Goal: Information Seeking & Learning: Learn about a topic

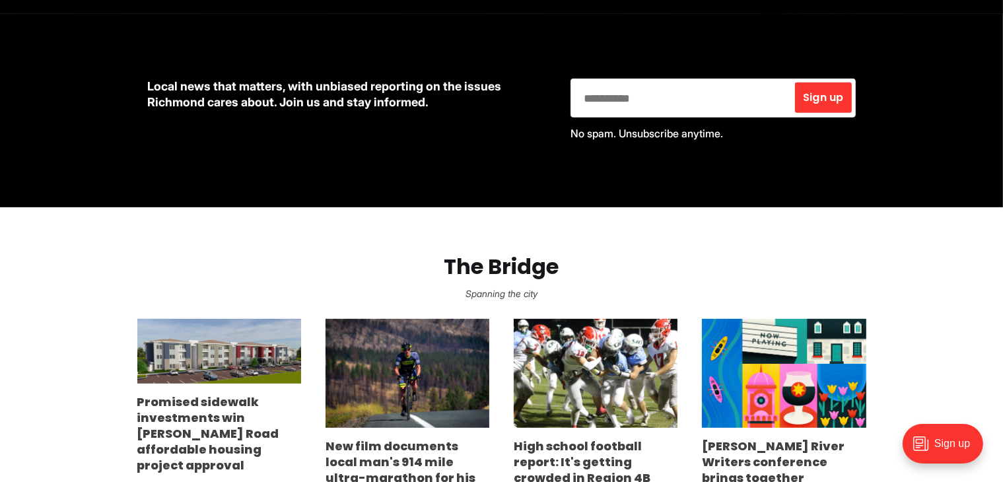
scroll to position [594, 0]
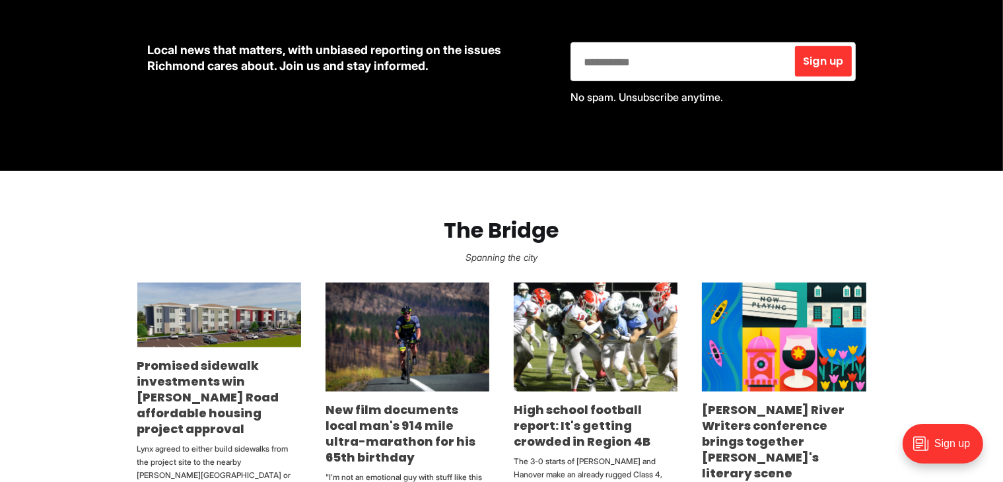
click at [892, 397] on section "The Bridge Spanning the city Promised sidewalk investments win Snead Road affor…" at bounding box center [501, 372] width 1003 height 402
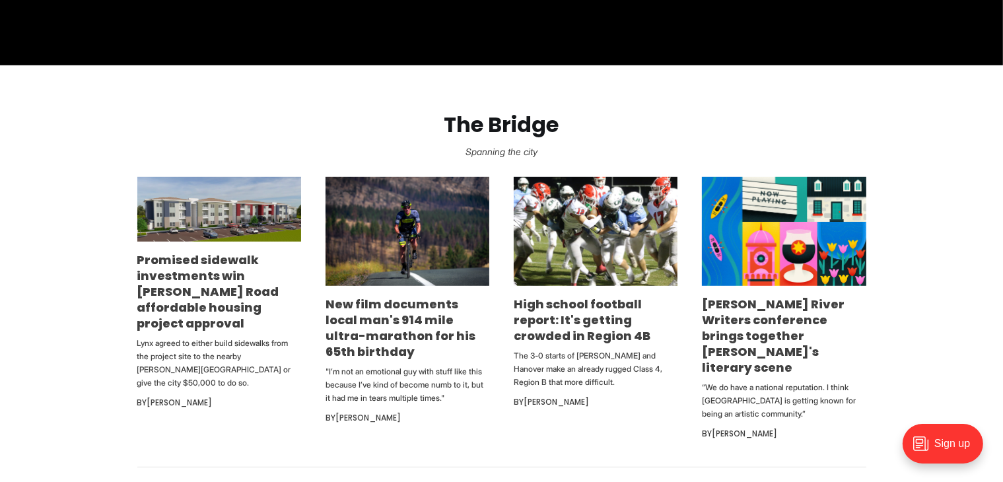
scroll to position [726, 0]
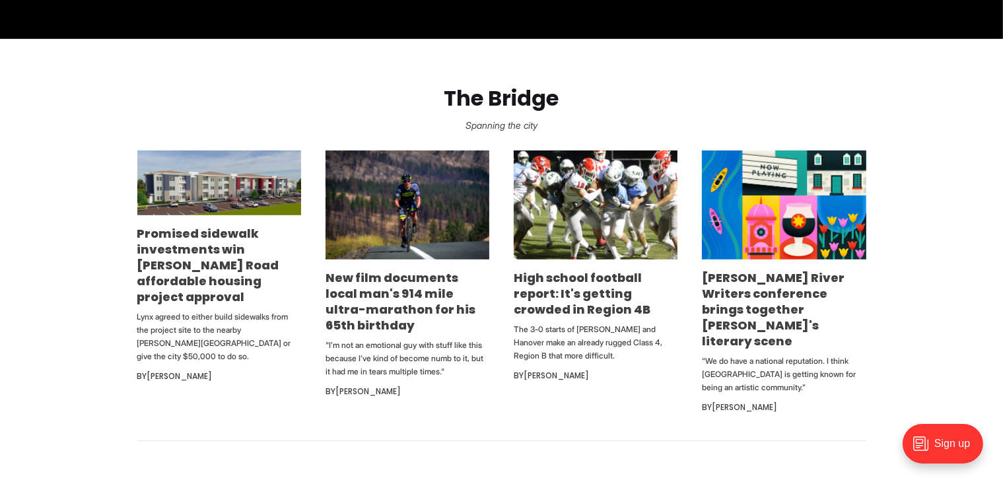
click at [873, 331] on section "The Bridge Spanning the city Promised sidewalk investments win Snead Road affor…" at bounding box center [501, 240] width 1003 height 402
click at [905, 282] on section "The Bridge Spanning the city Promised sidewalk investments win Snead Road affor…" at bounding box center [501, 240] width 1003 height 402
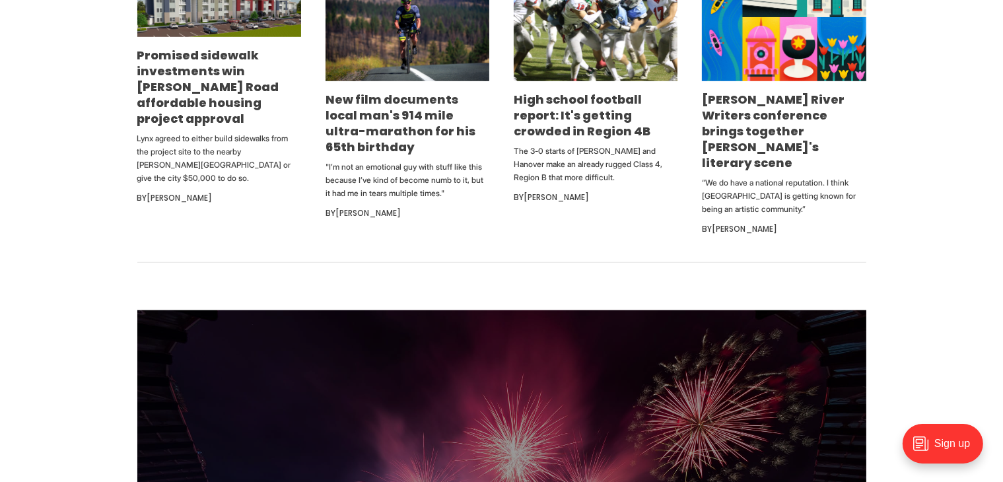
scroll to position [1057, 0]
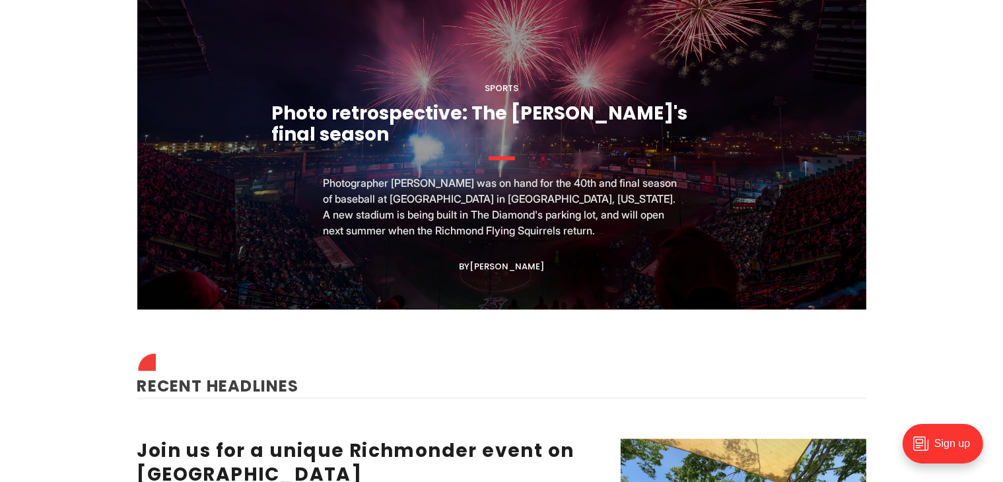
scroll to position [1585, 0]
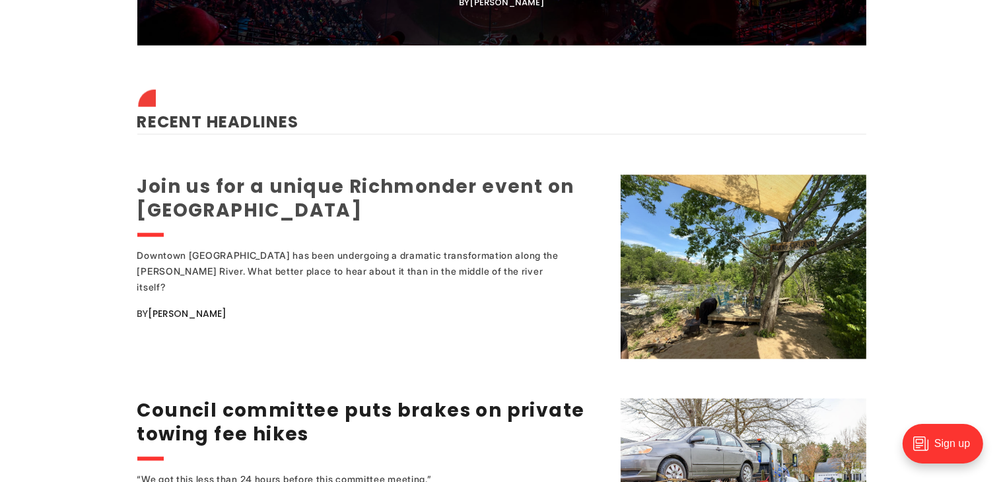
click at [263, 176] on link "Join us for a unique Richmonder event on [GEOGRAPHIC_DATA]" at bounding box center [355, 199] width 437 height 50
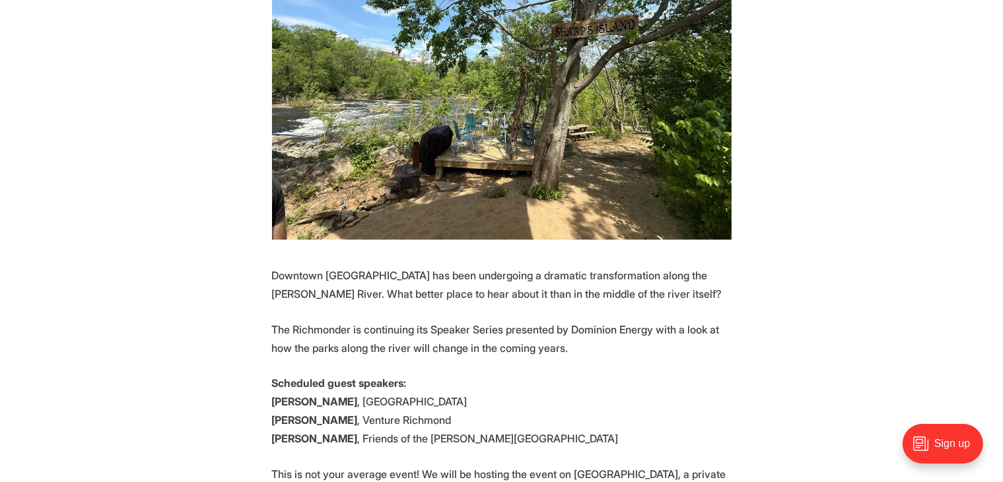
scroll to position [462, 0]
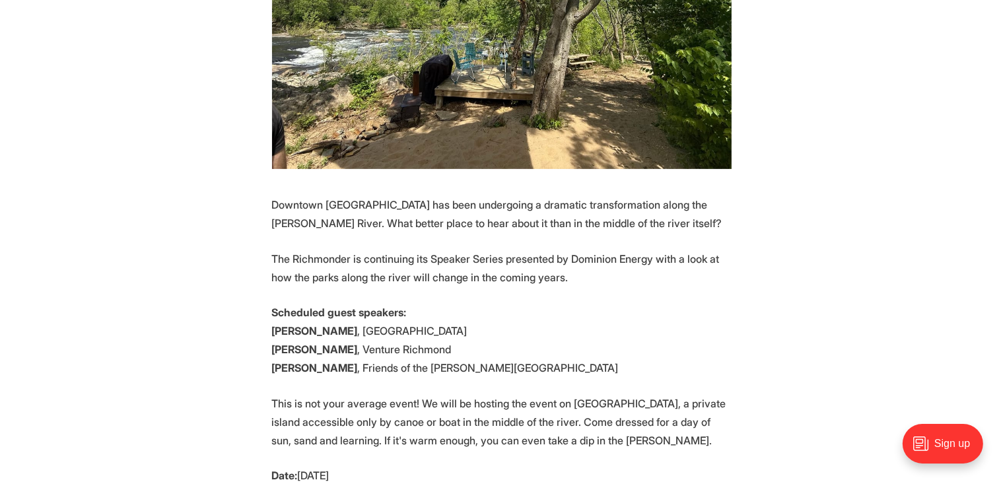
click at [701, 269] on p "The Richmonder is continuing its Speaker Series presented by Dominion Energy wi…" at bounding box center [502, 268] width 460 height 37
click at [372, 273] on p "The Richmonder is continuing its Speaker Series presented by Dominion Energy wi…" at bounding box center [502, 268] width 460 height 37
click at [548, 322] on p "Scheduled guest speakers: [PERSON_NAME] , City of Richmond [PERSON_NAME] , Vent…" at bounding box center [502, 340] width 460 height 74
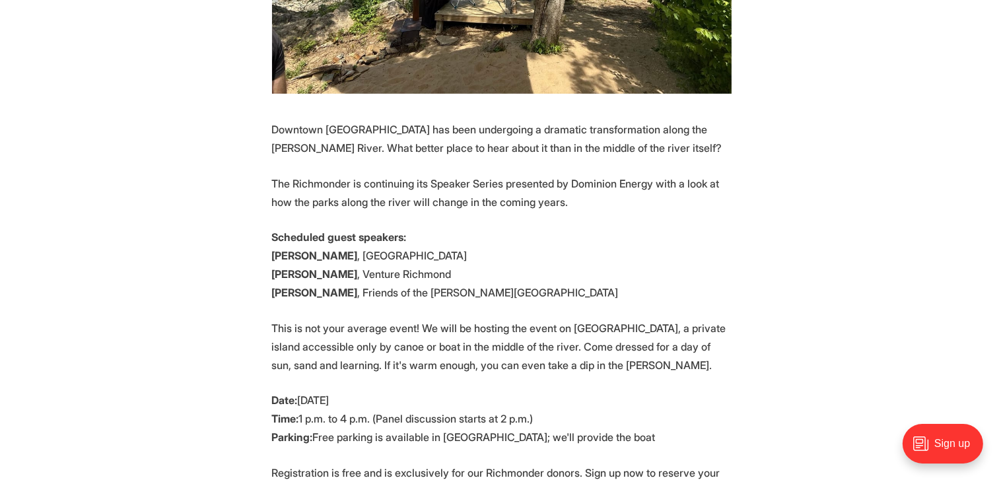
scroll to position [660, 0]
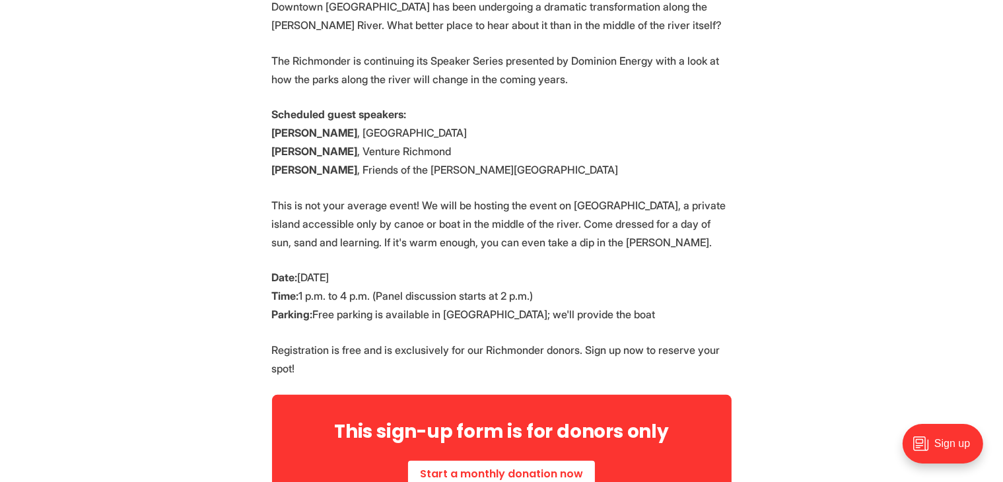
click at [785, 286] on section "Downtown [GEOGRAPHIC_DATA] has been undergoing a dramatic transformation along …" at bounding box center [501, 301] width 1003 height 608
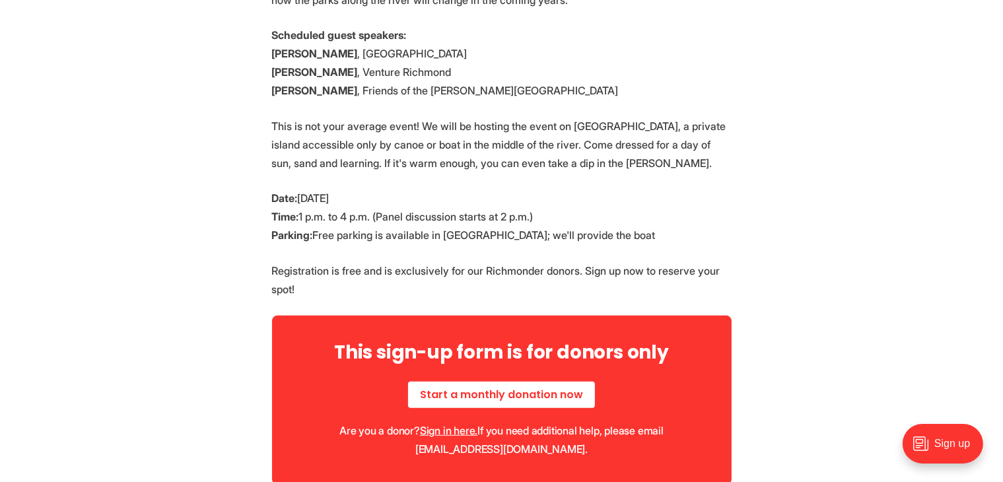
scroll to position [793, 0]
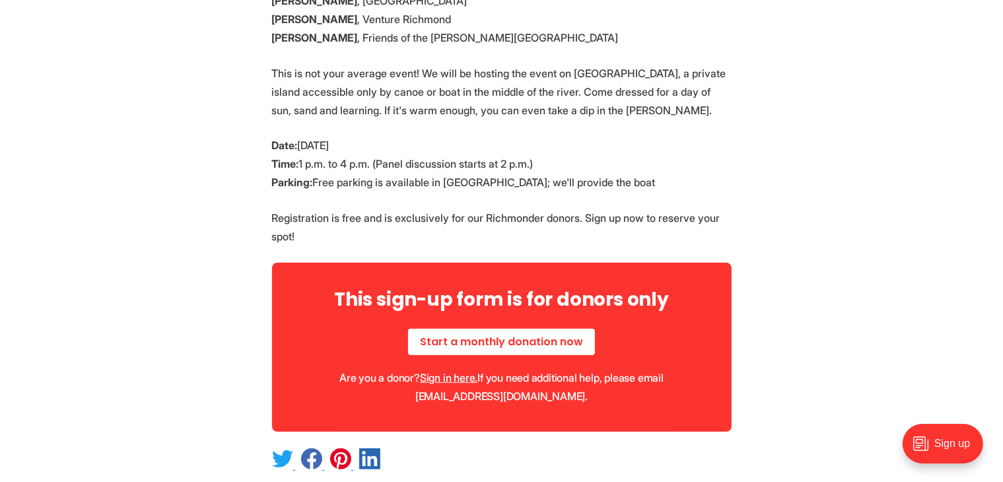
click at [748, 308] on section "Downtown [GEOGRAPHIC_DATA] has been undergoing a dramatic transformation along …" at bounding box center [501, 169] width 1003 height 608
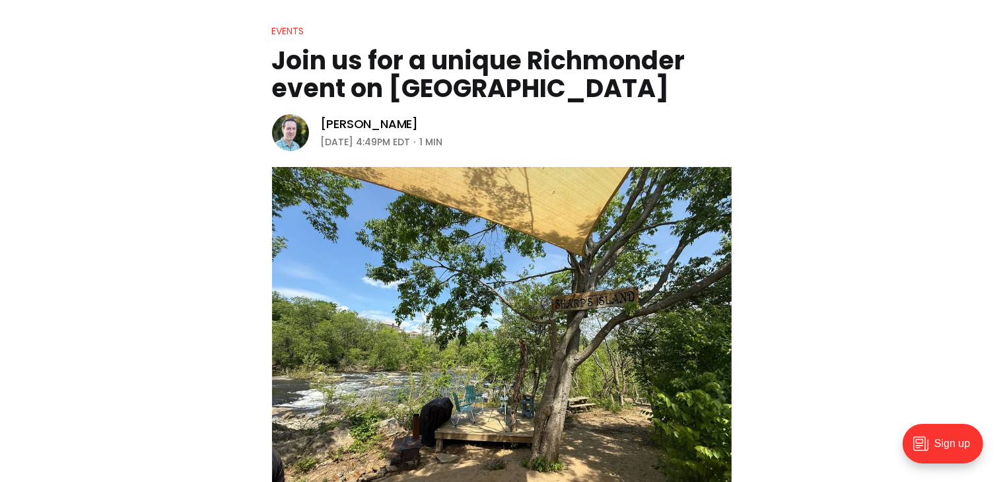
scroll to position [0, 0]
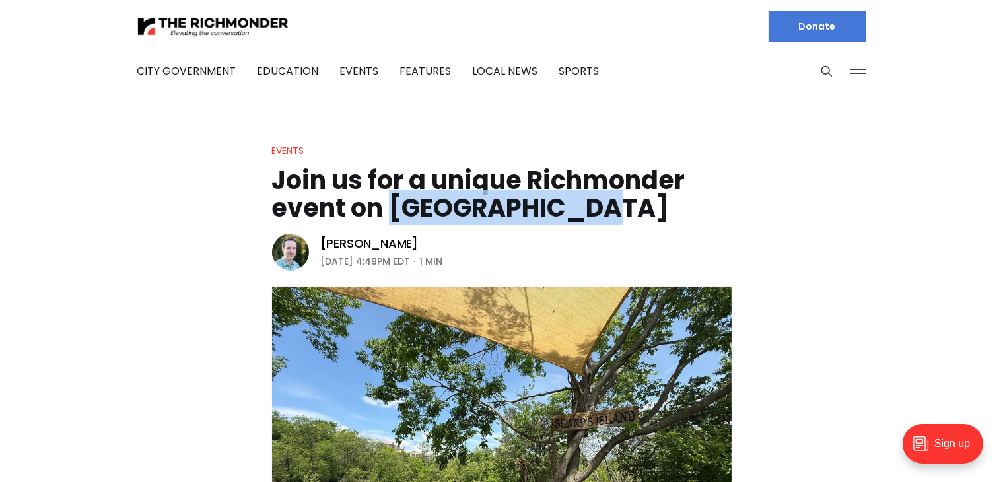
drag, startPoint x: 391, startPoint y: 213, endPoint x: 573, endPoint y: 214, distance: 181.6
click at [573, 214] on h1 "Join us for a unique Richmonder event on [GEOGRAPHIC_DATA]" at bounding box center [502, 193] width 460 height 55
copy h1 "Sharp's Island"
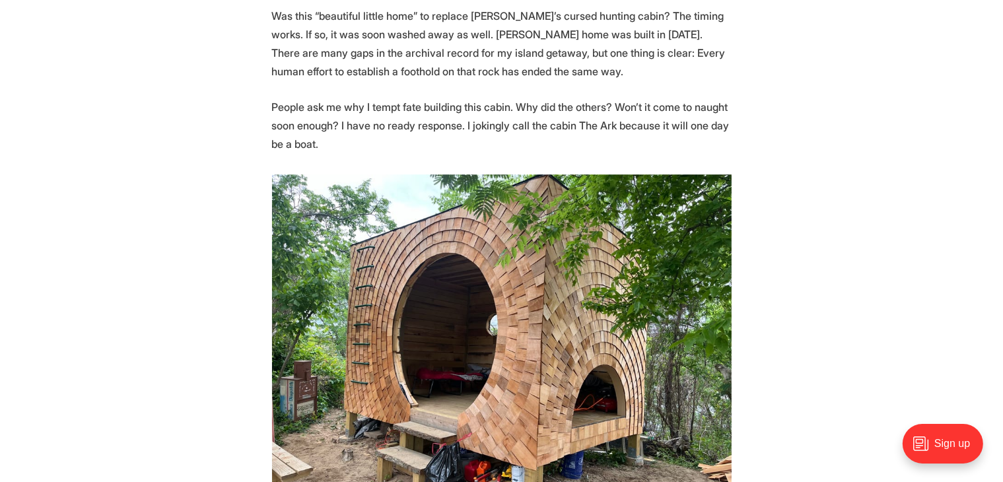
scroll to position [3104, 0]
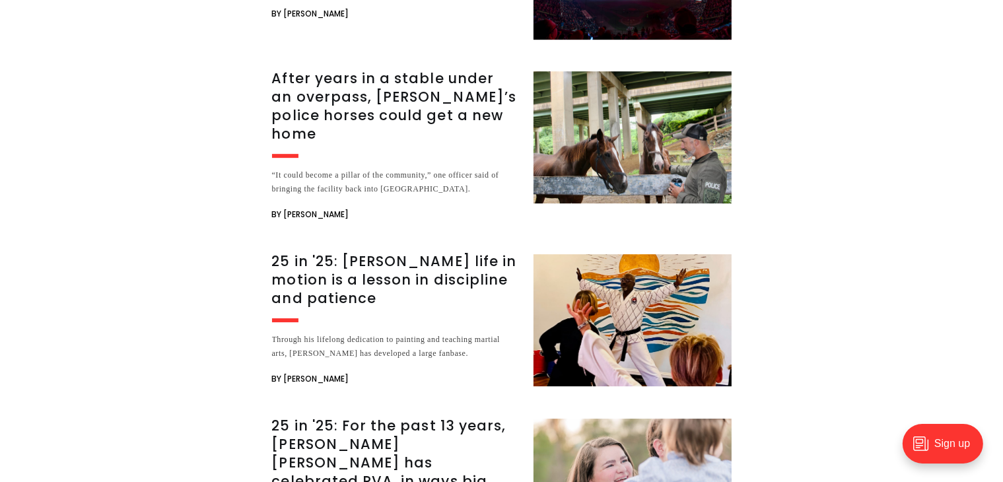
scroll to position [4161, 0]
